Goal: Find specific page/section: Find specific page/section

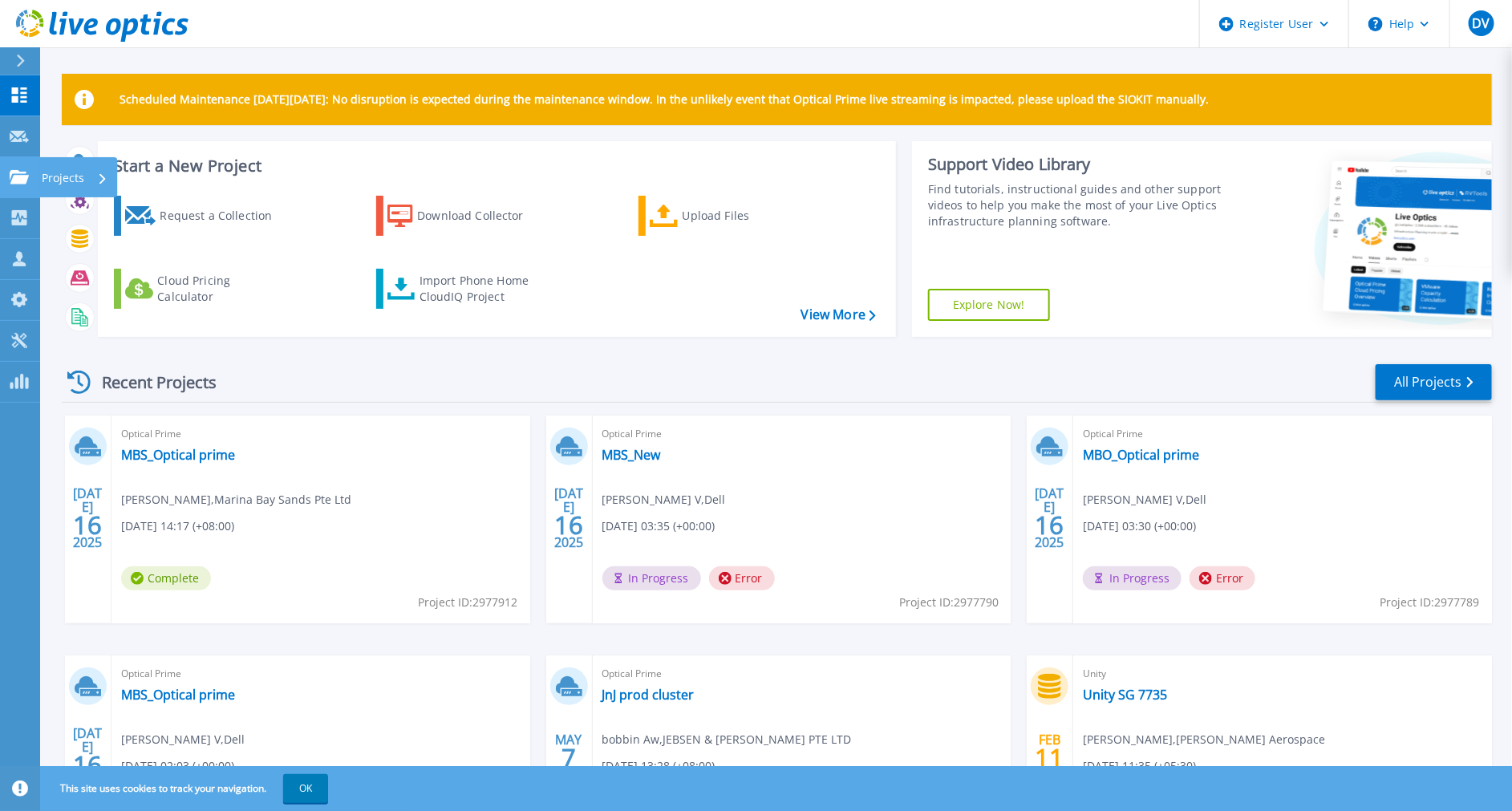
click at [26, 181] on icon at bounding box center [19, 176] width 19 height 14
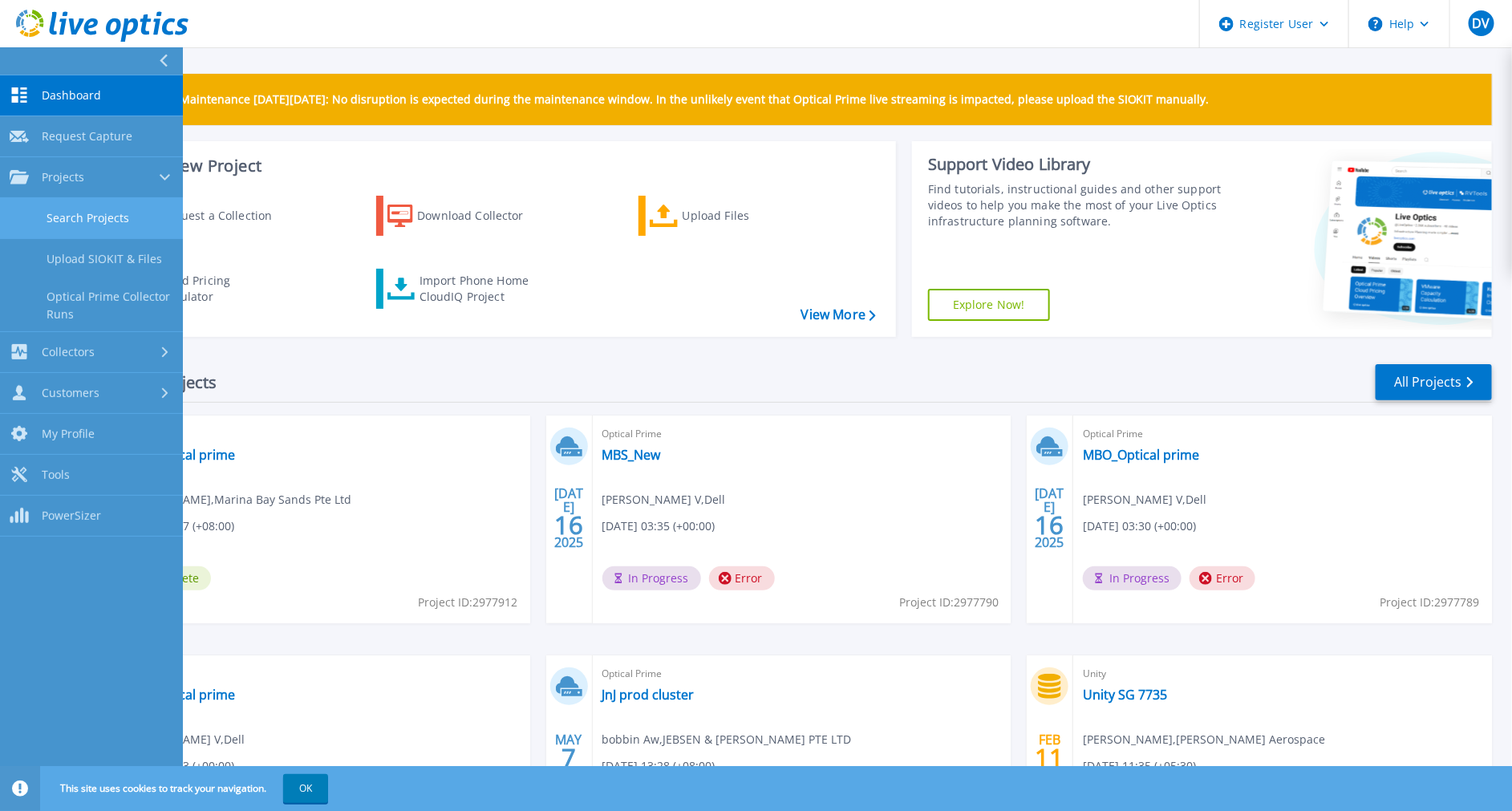
click at [94, 215] on link "Search Projects" at bounding box center [91, 218] width 183 height 41
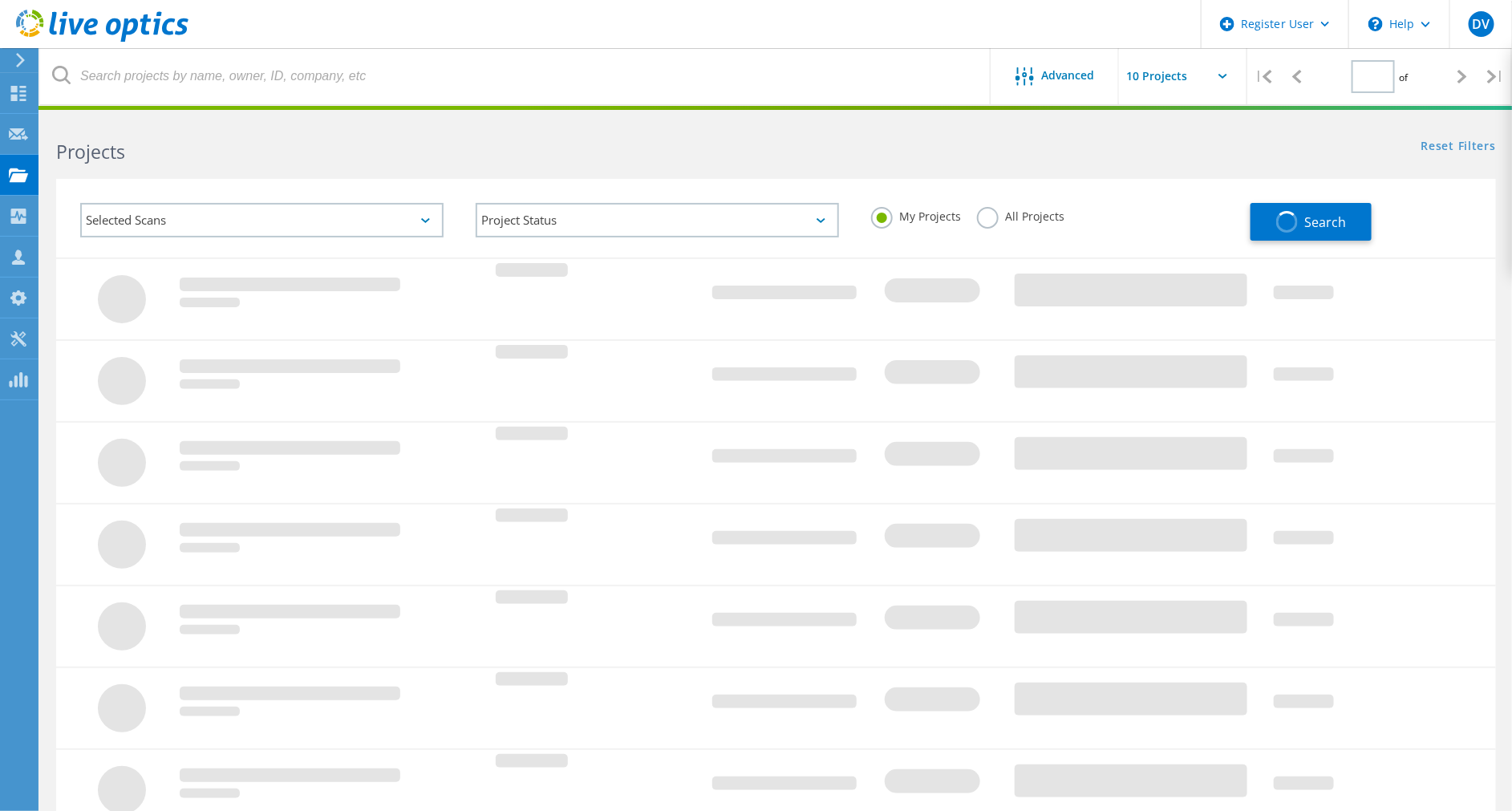
type input "1"
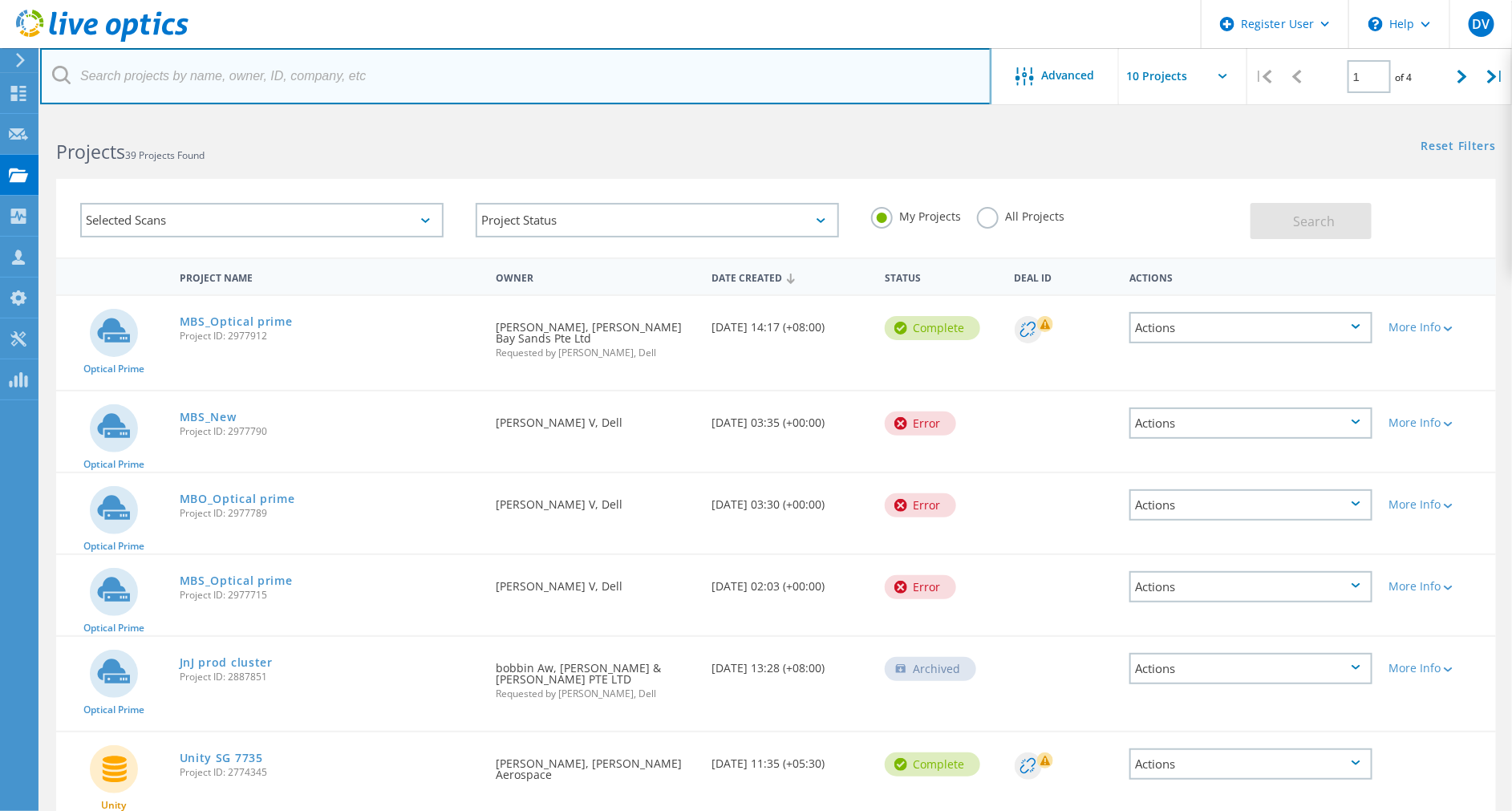
click at [532, 89] on input "text" at bounding box center [515, 76] width 951 height 56
paste input "2189241"
type input "2189241"
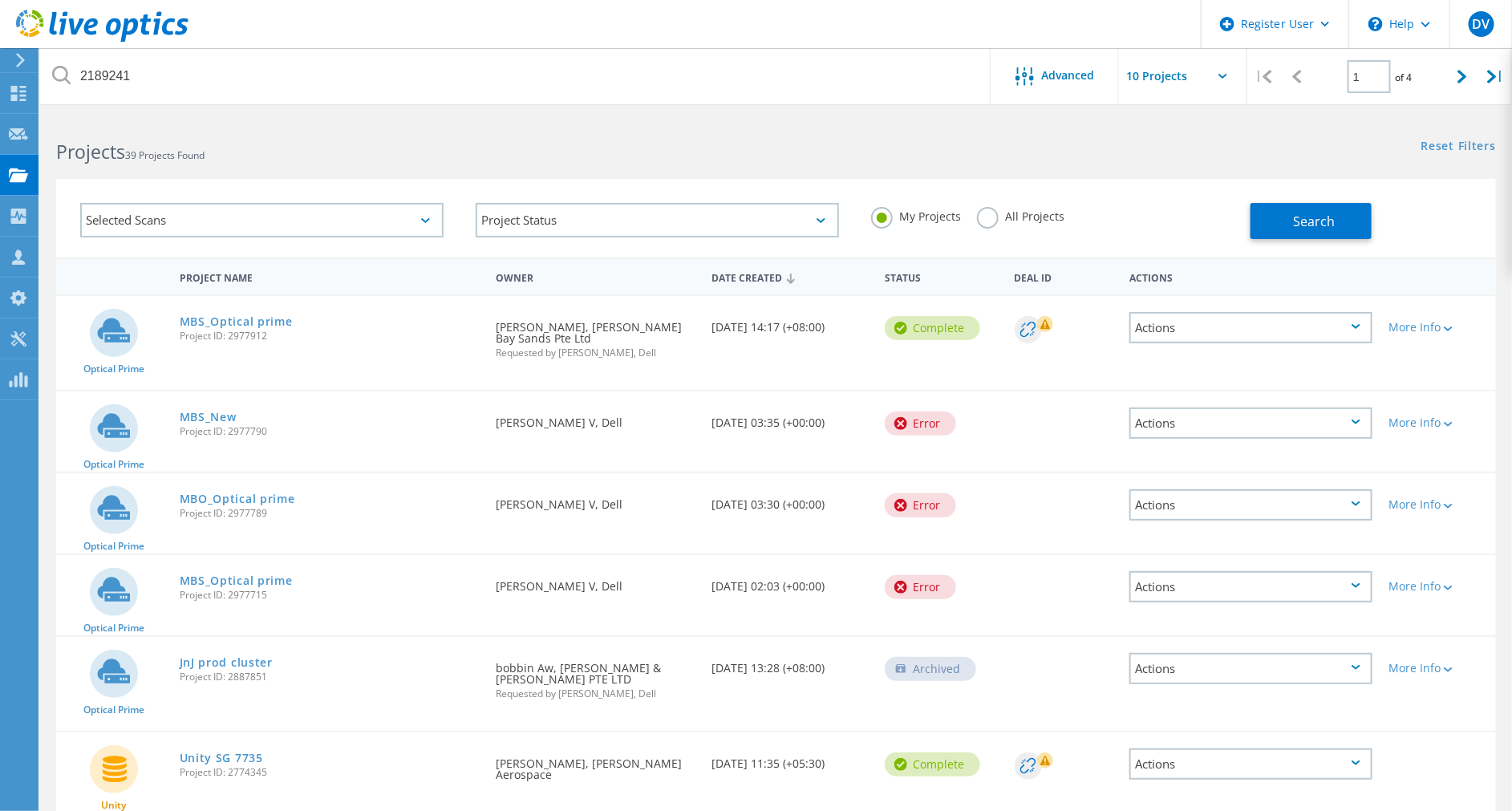
click at [1000, 221] on label "All Projects" at bounding box center [1020, 215] width 87 height 15
click at [0, 0] on input "All Projects" at bounding box center [0, 0] width 0 height 0
click at [1302, 202] on div "Search" at bounding box center [1368, 213] width 237 height 52
click at [1308, 215] on span "Search" at bounding box center [1315, 221] width 42 height 17
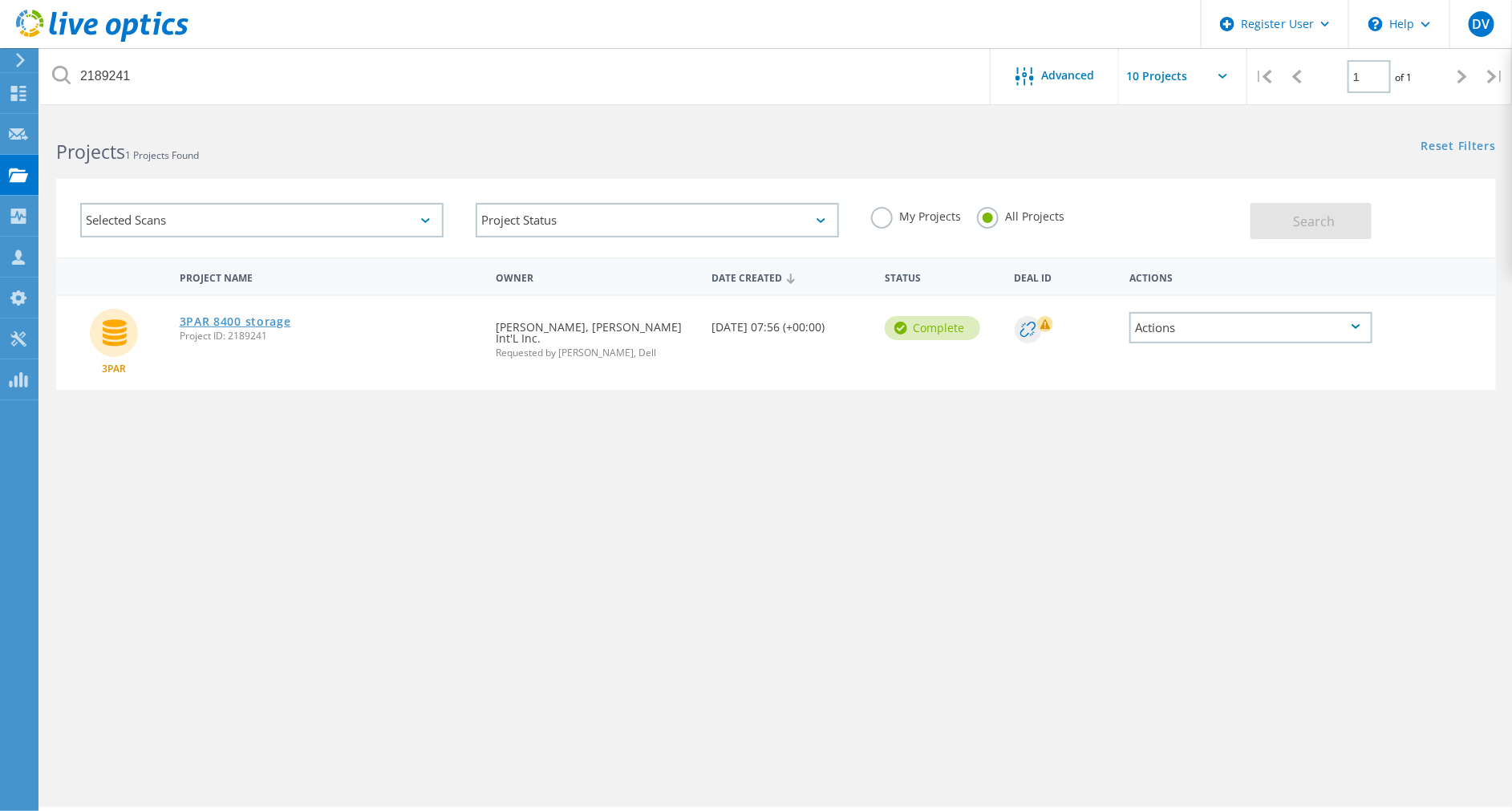
click at [235, 316] on link "3PAR 8400 storage" at bounding box center [235, 322] width 112 height 11
click at [263, 320] on link "3PAR 8400 storage" at bounding box center [235, 322] width 112 height 11
click at [281, 323] on link "3PAR 8400 storage" at bounding box center [235, 322] width 112 height 11
